Goal: Task Accomplishment & Management: Complete application form

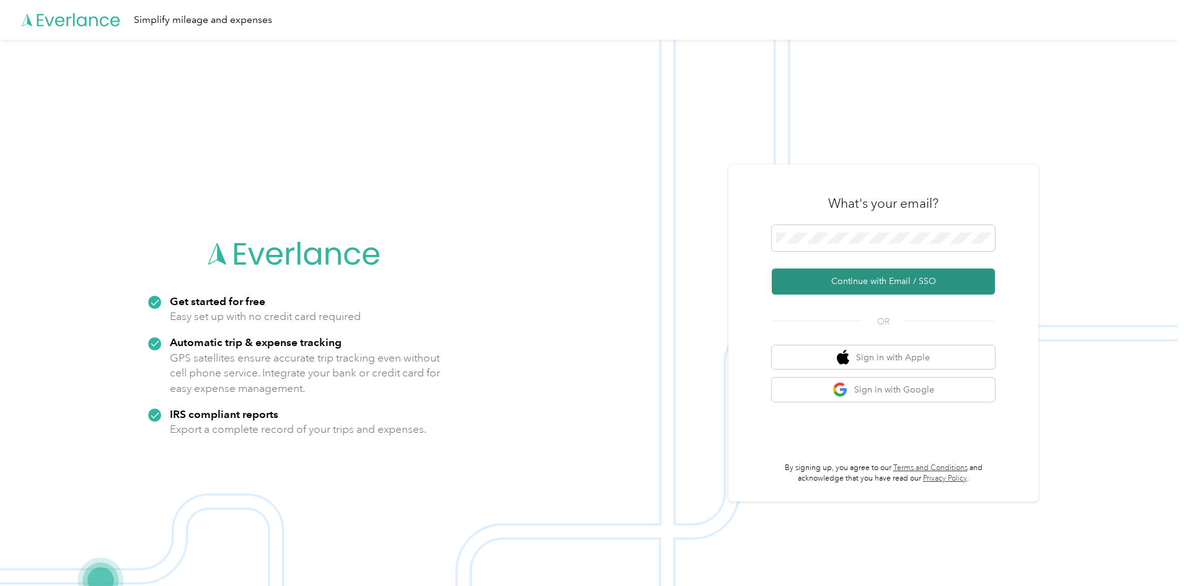
click at [882, 275] on button "Continue with Email / SSO" at bounding box center [882, 281] width 223 height 26
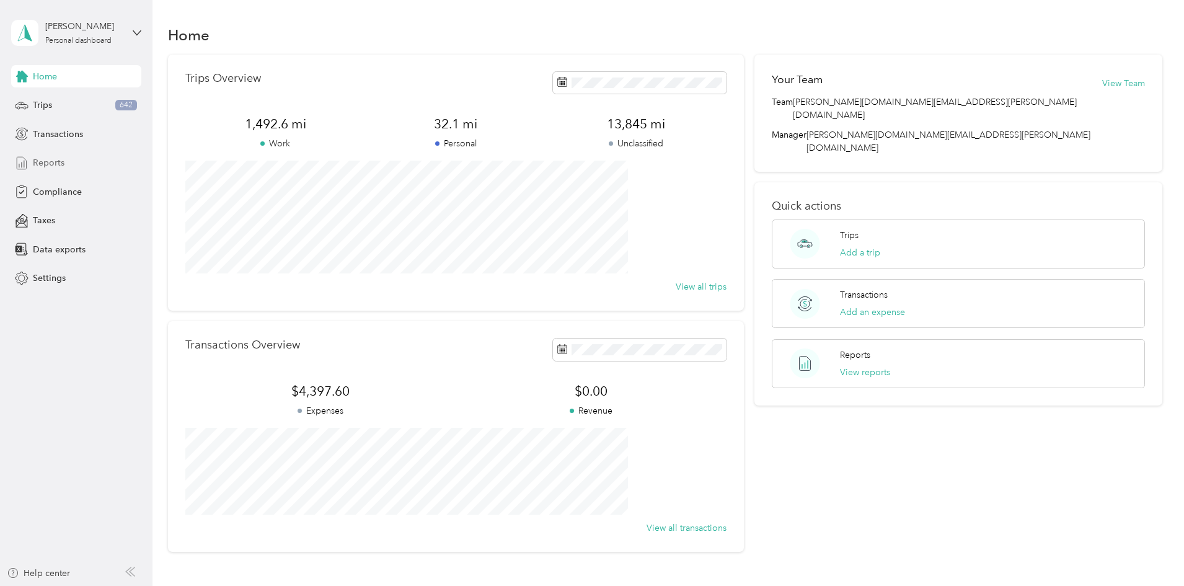
click at [93, 165] on div "Reports" at bounding box center [76, 163] width 130 height 22
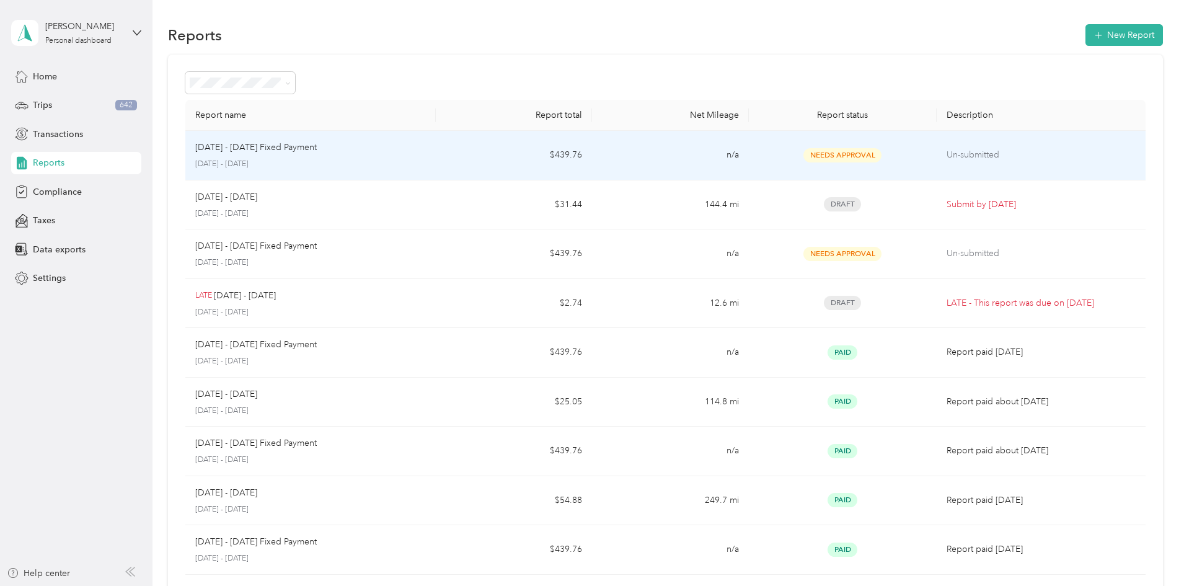
click at [824, 152] on span "Needs Approval" at bounding box center [842, 155] width 78 height 14
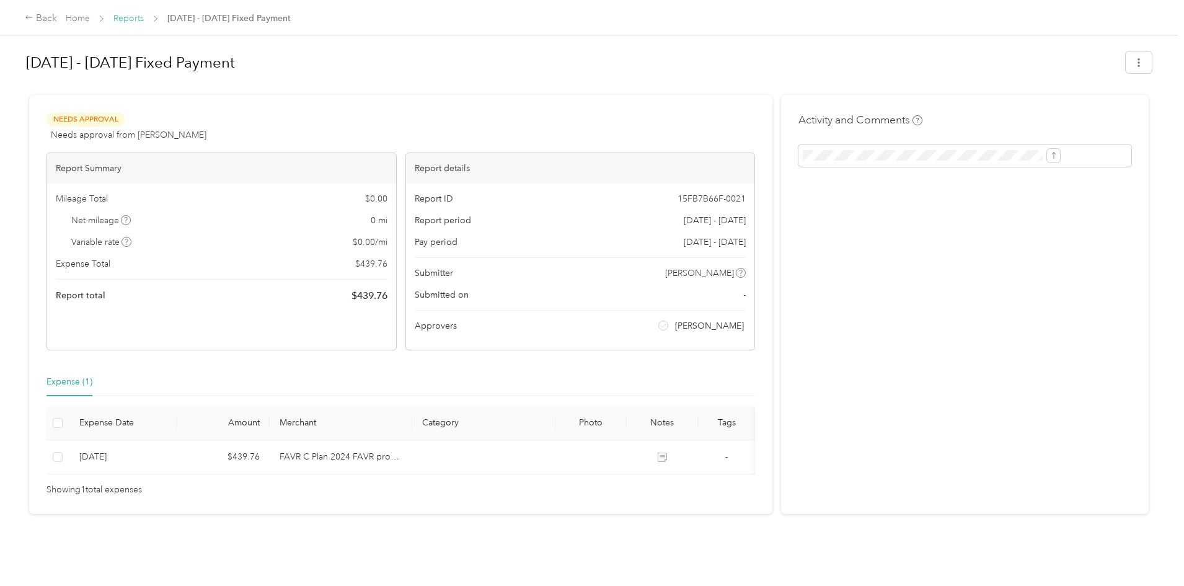
click at [144, 19] on link "Reports" at bounding box center [128, 18] width 30 height 11
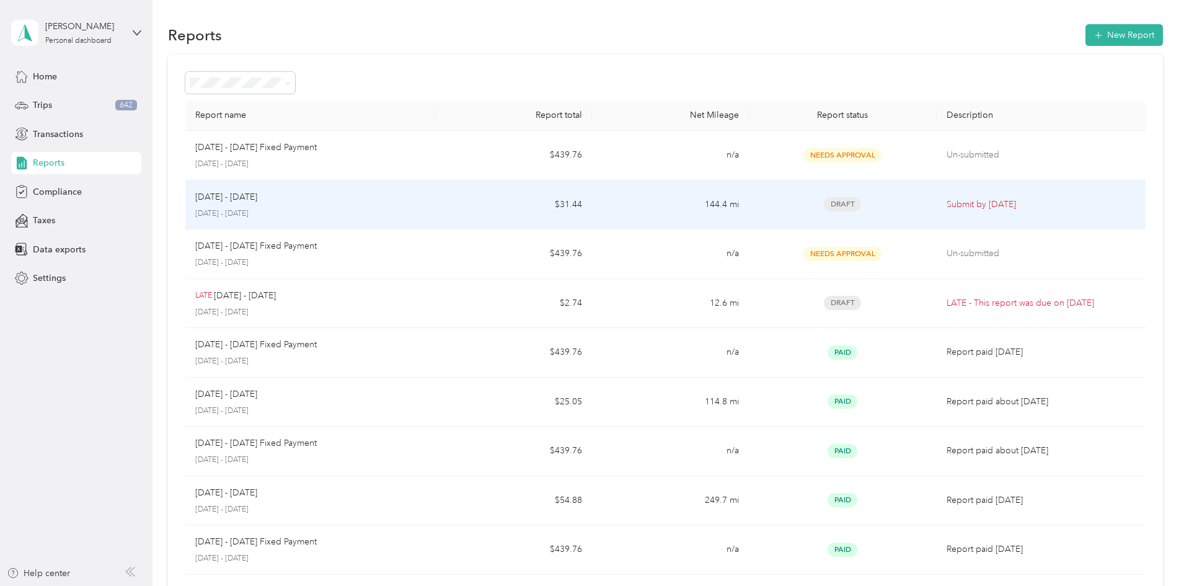
click at [426, 210] on p "[DATE] - [DATE]" at bounding box center [310, 213] width 231 height 11
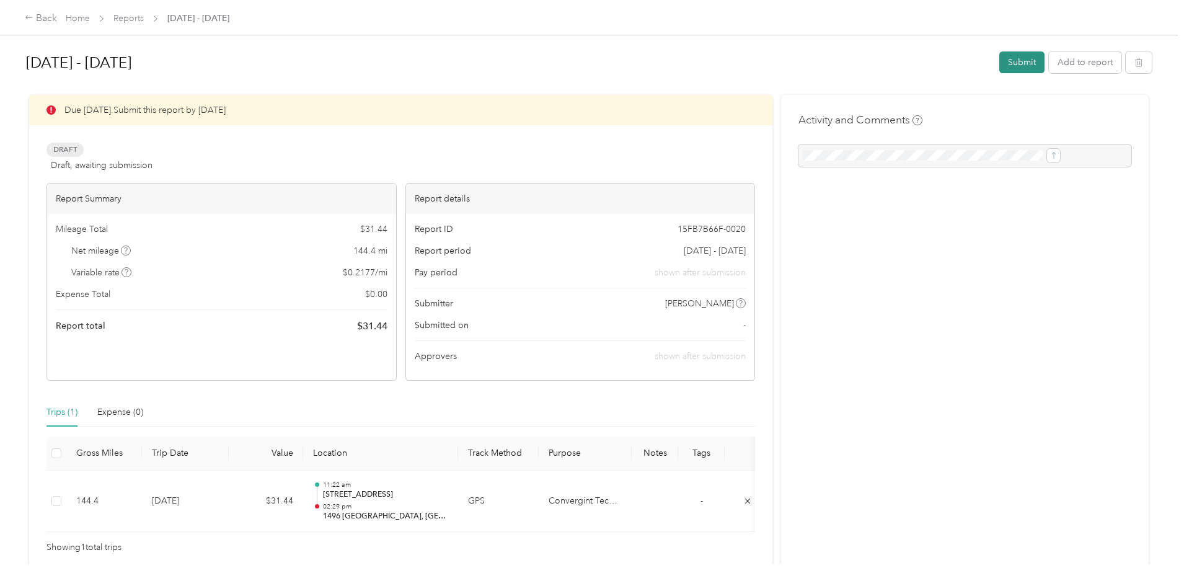
click at [999, 59] on button "Submit" at bounding box center [1021, 62] width 45 height 22
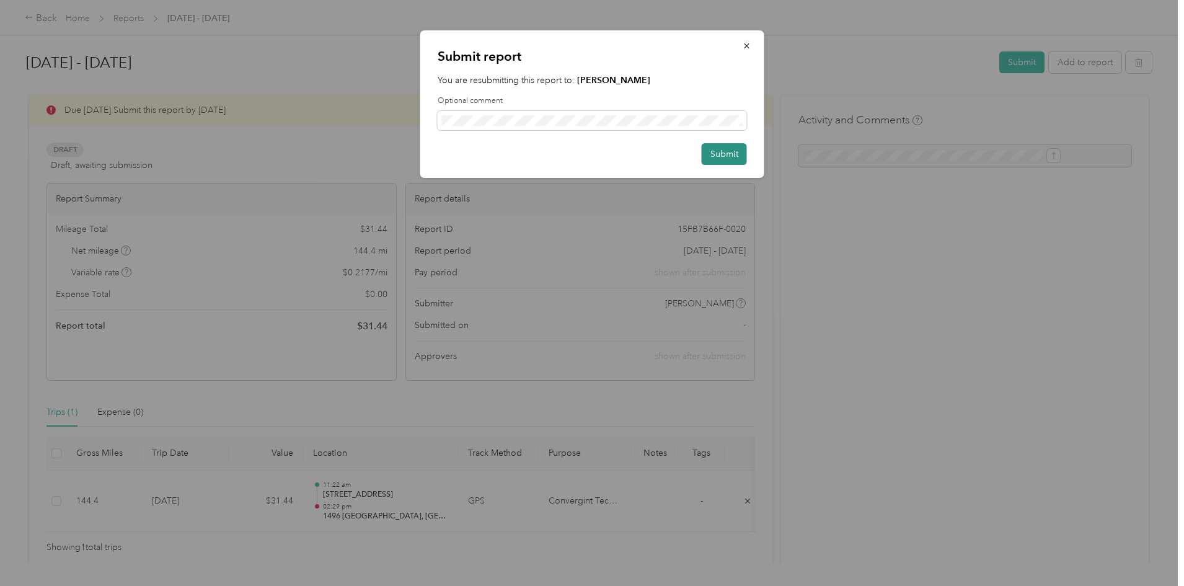
click at [732, 151] on button "Submit" at bounding box center [723, 154] width 45 height 22
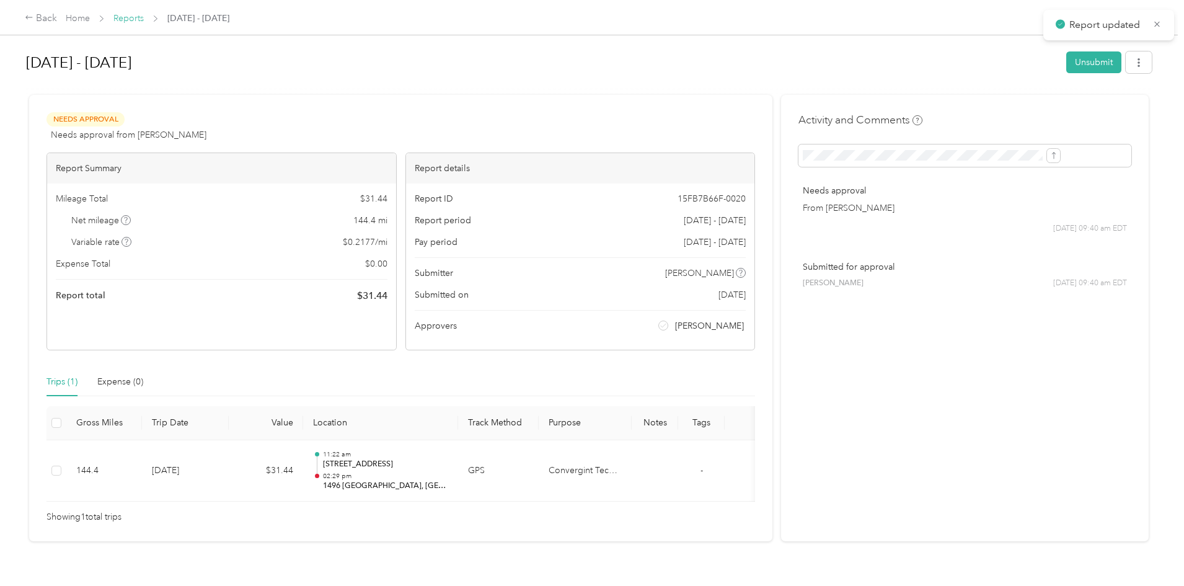
click at [144, 19] on link "Reports" at bounding box center [128, 18] width 30 height 11
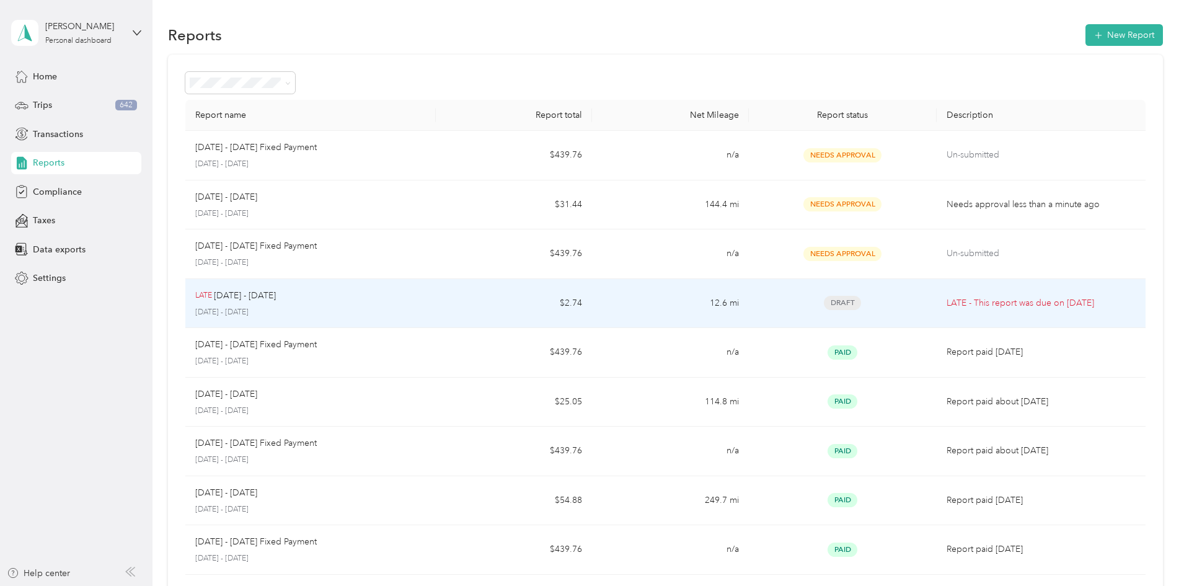
click at [718, 306] on td "12.6 mi" at bounding box center [670, 304] width 156 height 50
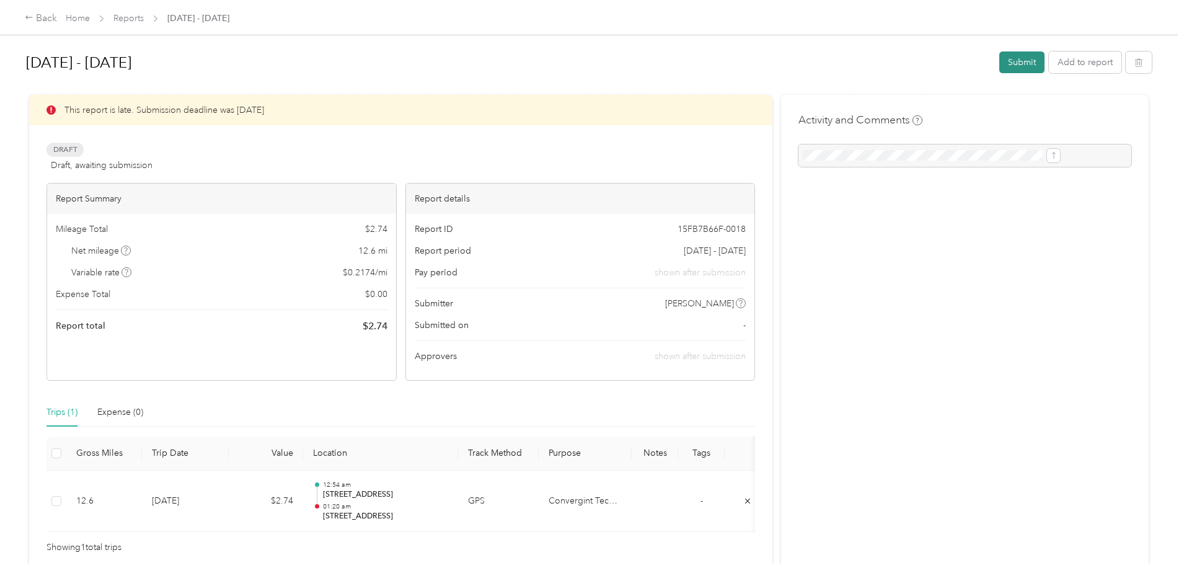
click at [999, 55] on button "Submit" at bounding box center [1021, 62] width 45 height 22
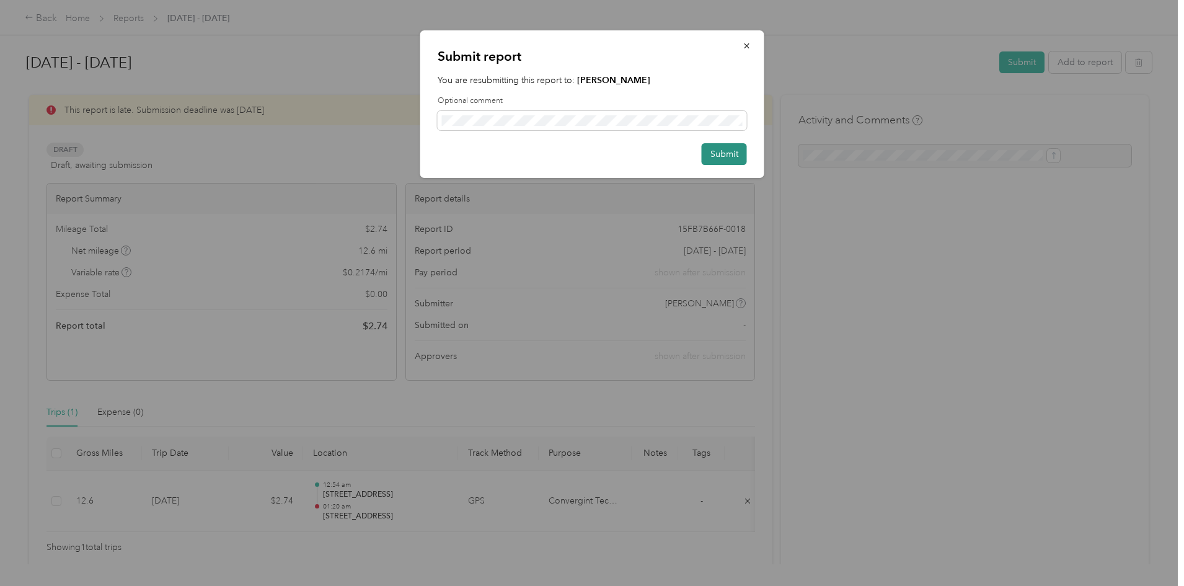
click at [732, 146] on button "Submit" at bounding box center [723, 154] width 45 height 22
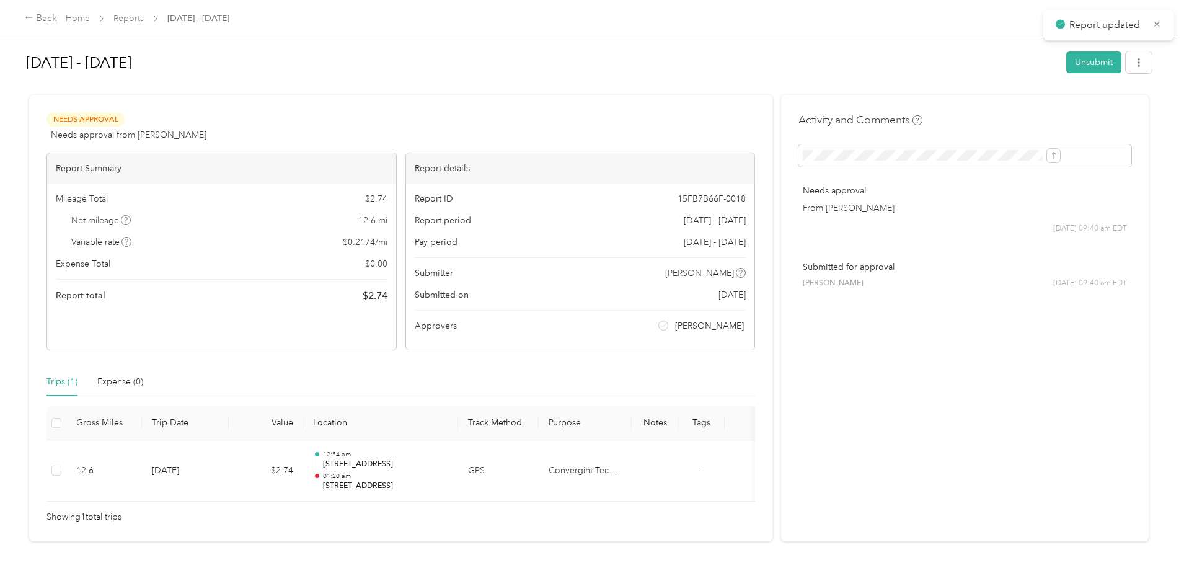
click at [229, 11] on div "Back Home Reports [DATE] - [DATE]" at bounding box center [127, 18] width 204 height 15
click at [144, 23] on link "Reports" at bounding box center [128, 18] width 30 height 11
